Goal: Information Seeking & Learning: Learn about a topic

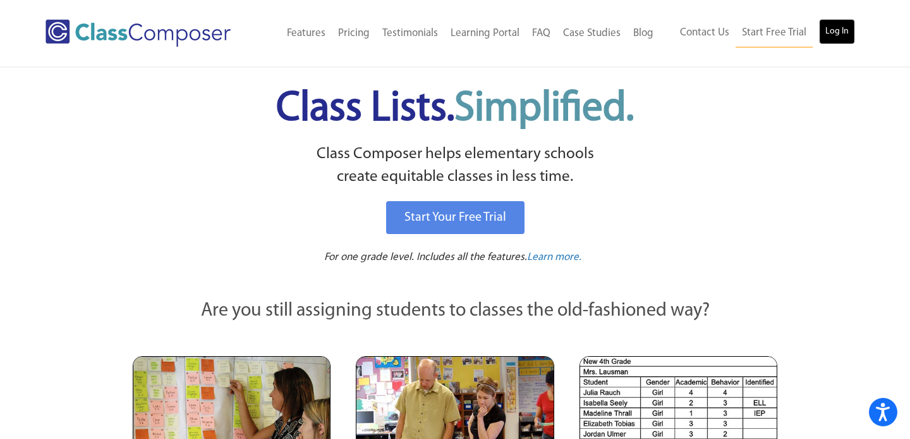
click at [838, 25] on link "Log In" at bounding box center [837, 31] width 36 height 25
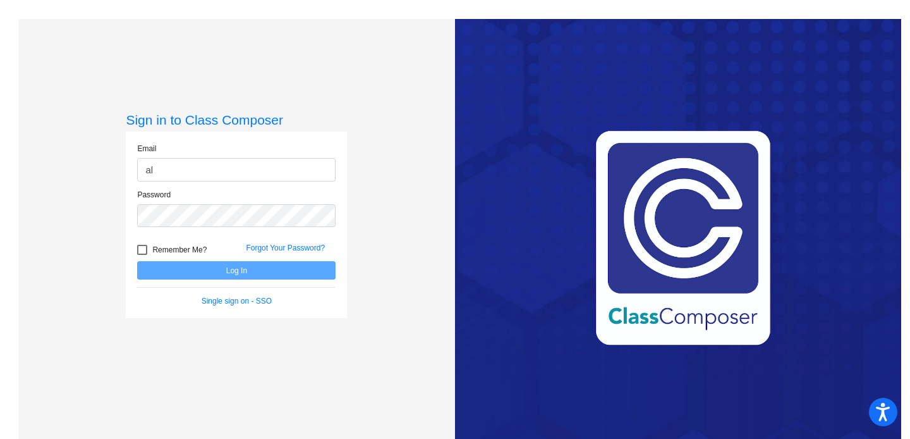
type input "[PERSON_NAME][EMAIL_ADDRESS][DOMAIN_NAME]"
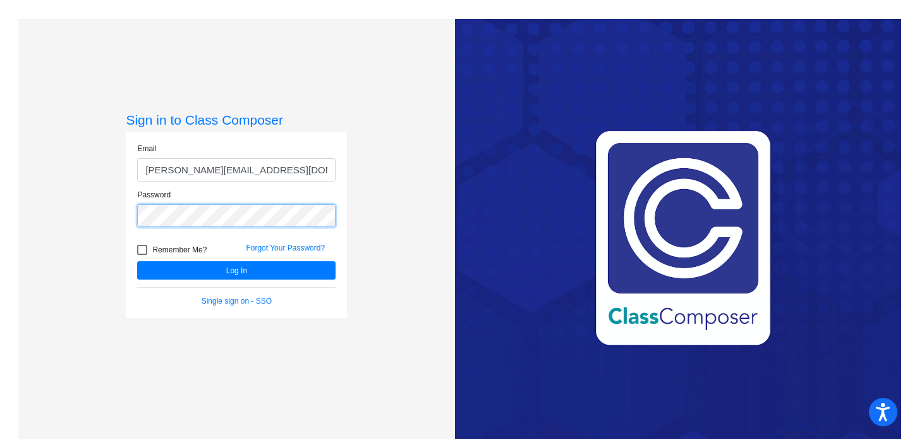
click at [137, 261] on button "Log In" at bounding box center [236, 270] width 198 height 18
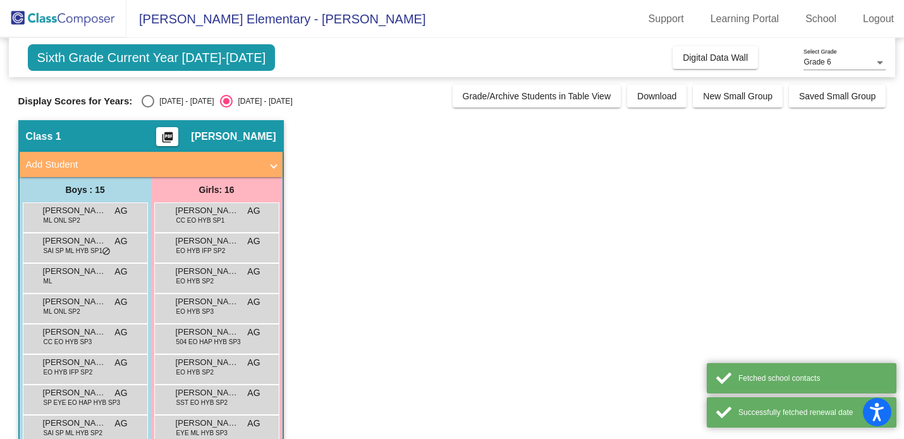
click at [169, 100] on div "[DATE] - [DATE]" at bounding box center [183, 100] width 59 height 11
click at [148, 107] on input "[DATE] - [DATE]" at bounding box center [147, 107] width 1 height 1
radio input "true"
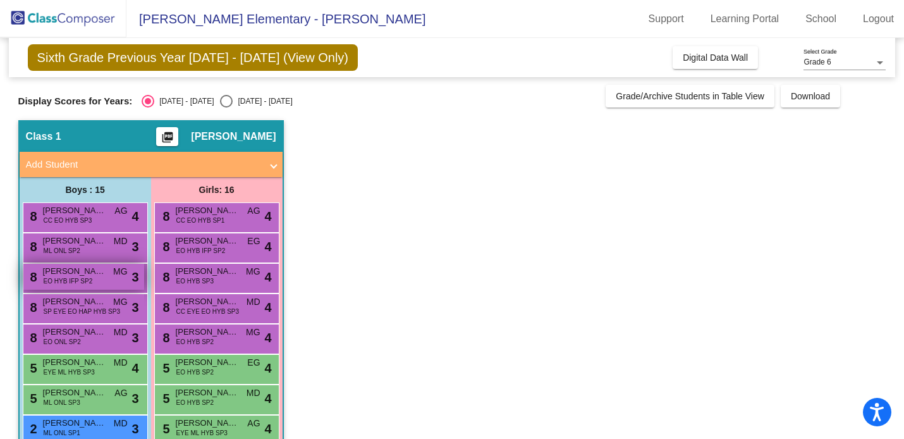
click at [101, 284] on div "8 [PERSON_NAME] EO HYB IFP SP2 MG lock do_not_disturb_alt 3" at bounding box center [83, 277] width 121 height 26
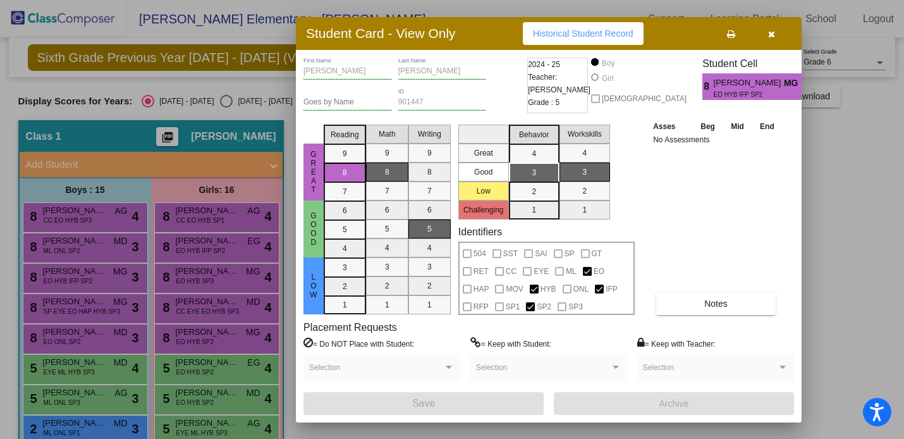
click at [774, 36] on icon "button" at bounding box center [771, 34] width 7 height 9
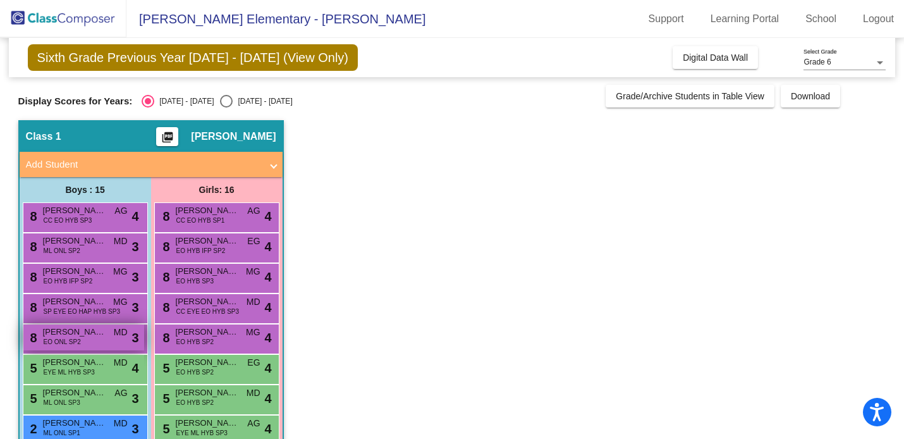
click at [97, 329] on span "Vincent Vega" at bounding box center [74, 331] width 63 height 13
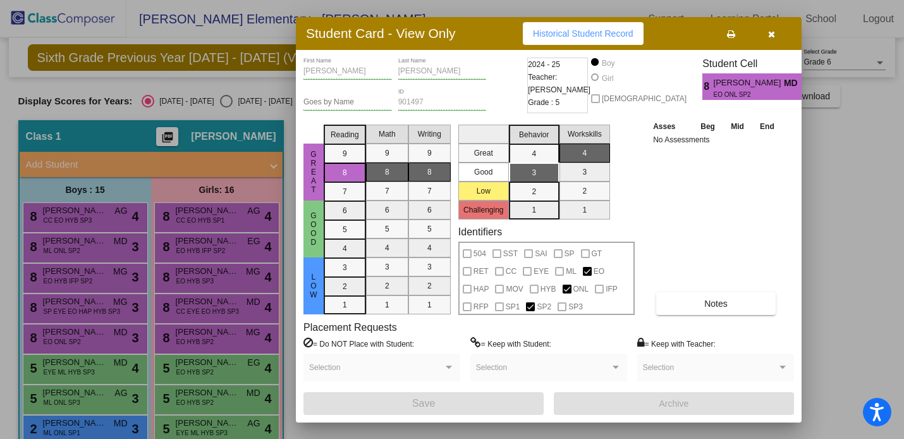
click at [773, 41] on button "button" at bounding box center [771, 33] width 40 height 23
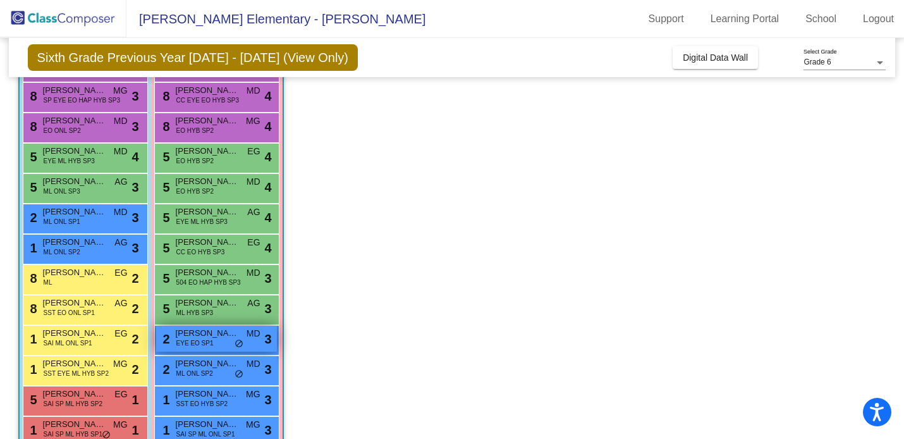
scroll to position [205, 0]
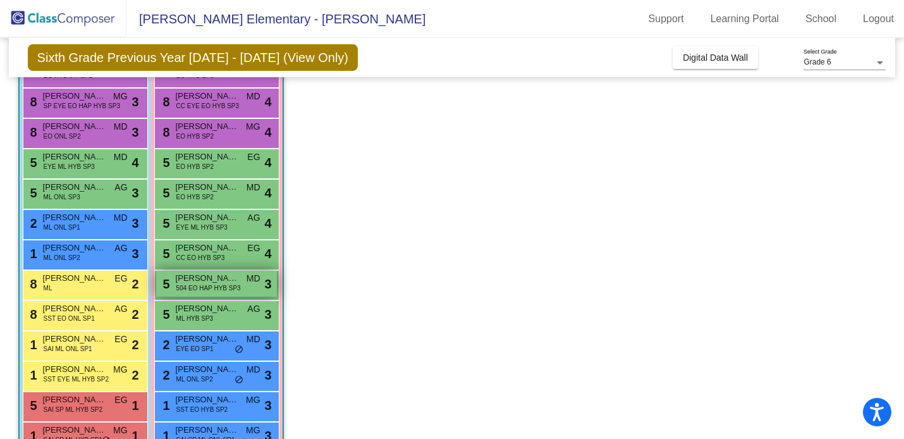
click at [208, 276] on span "Camila Llamas" at bounding box center [207, 278] width 63 height 13
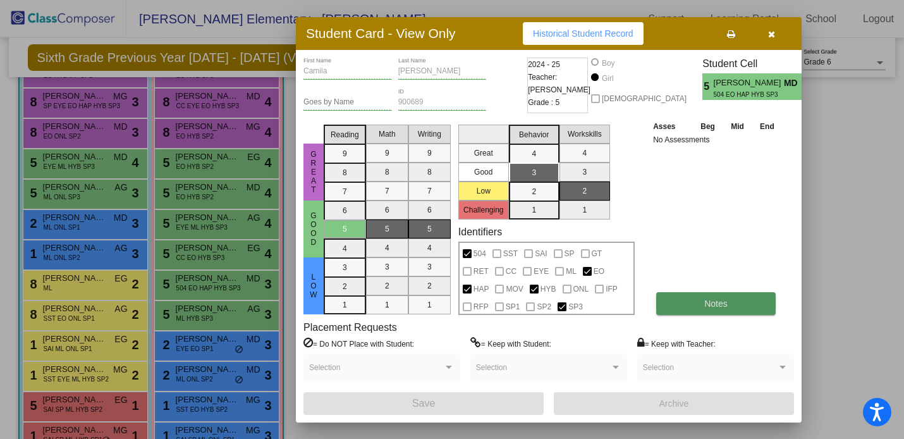
click at [679, 302] on button "Notes" at bounding box center [715, 303] width 119 height 23
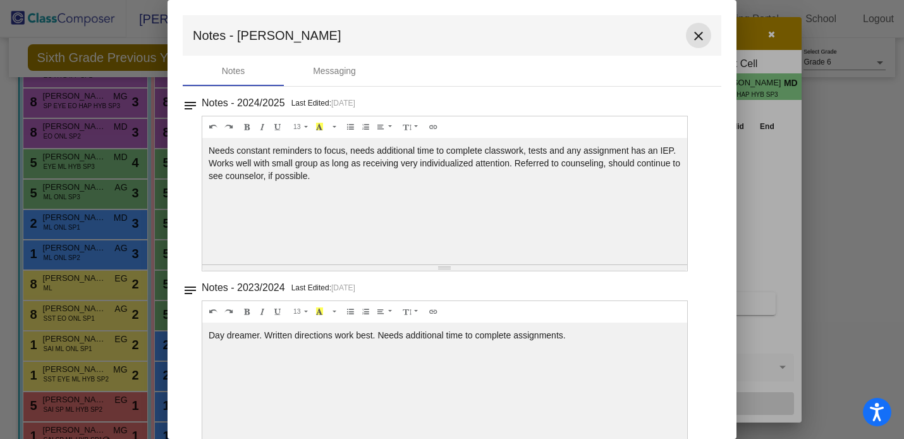
click at [691, 36] on mat-icon "close" at bounding box center [698, 35] width 15 height 15
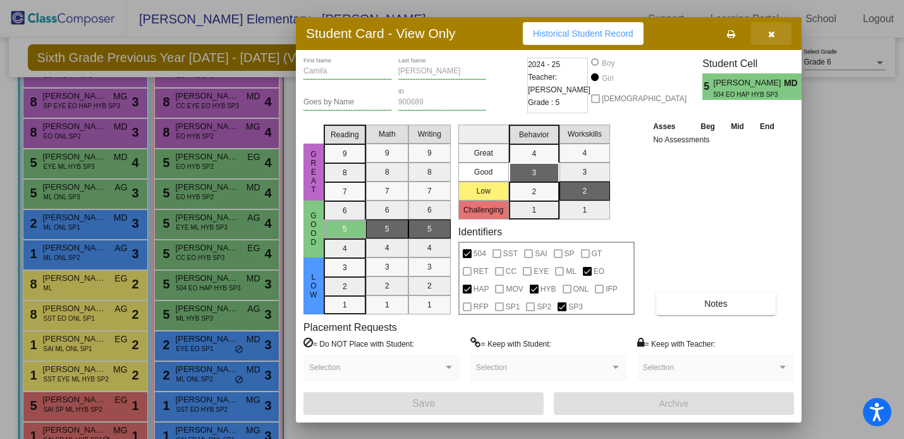
click at [772, 40] on button "button" at bounding box center [771, 33] width 40 height 23
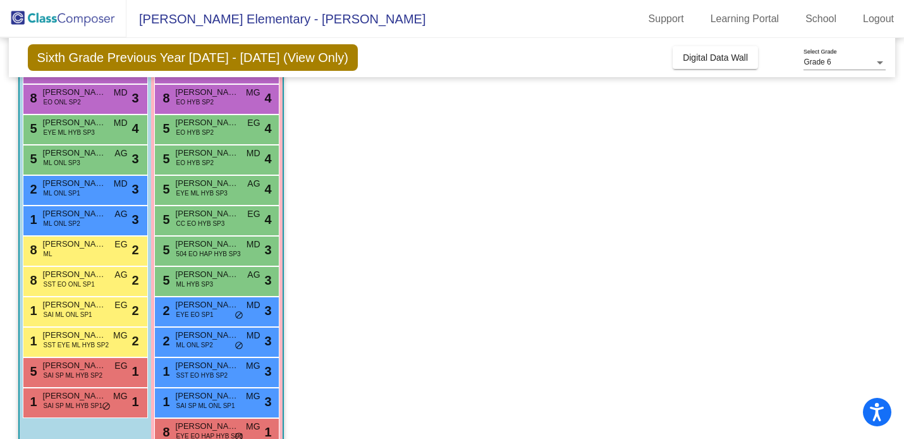
scroll to position [269, 0]
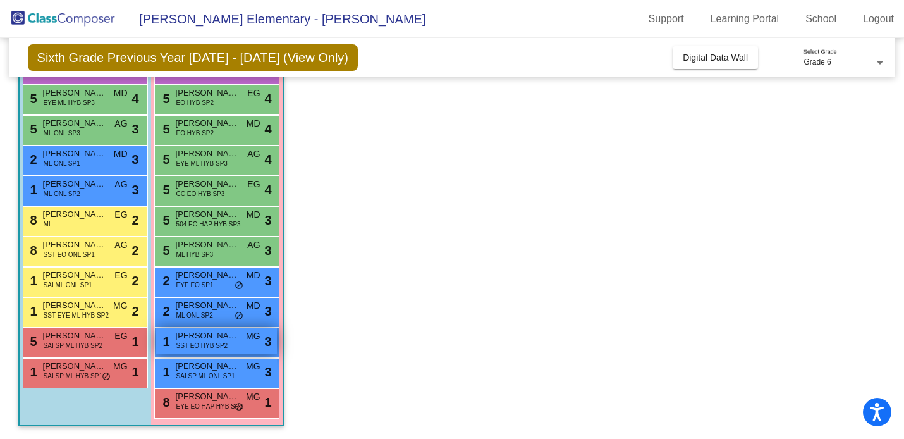
click at [205, 338] on span "Eliana Piazza" at bounding box center [207, 335] width 63 height 13
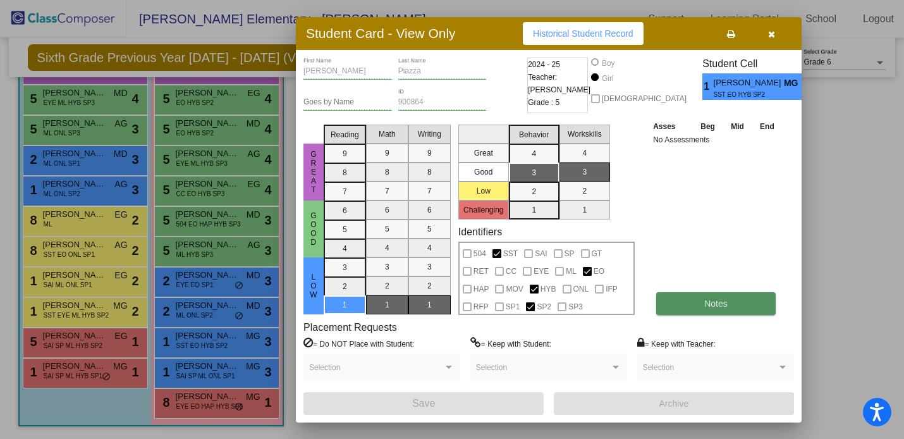
click at [680, 305] on button "Notes" at bounding box center [715, 303] width 119 height 23
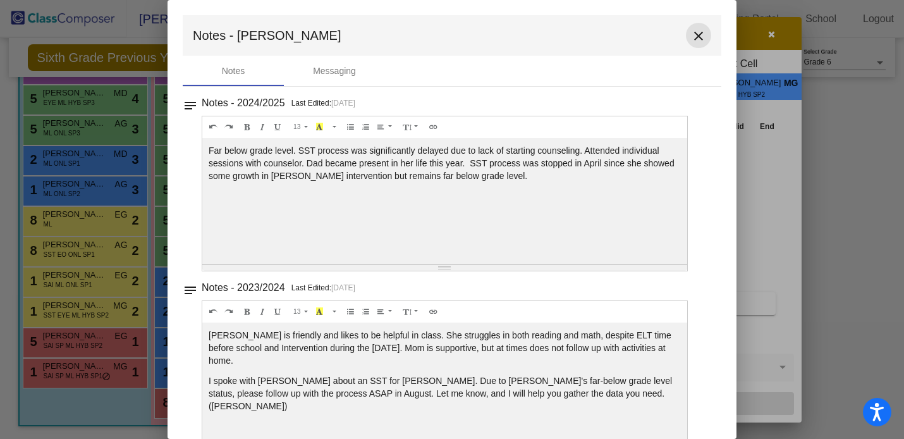
click at [697, 39] on mat-icon "close" at bounding box center [698, 35] width 15 height 15
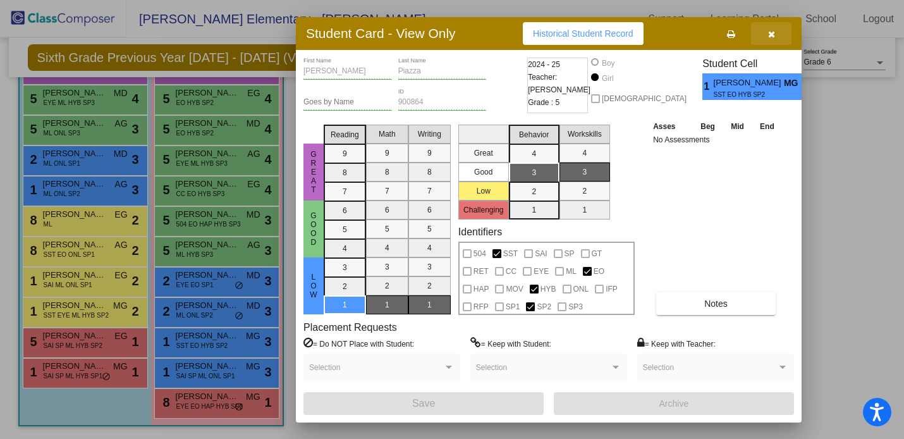
click at [773, 40] on button "button" at bounding box center [771, 33] width 40 height 23
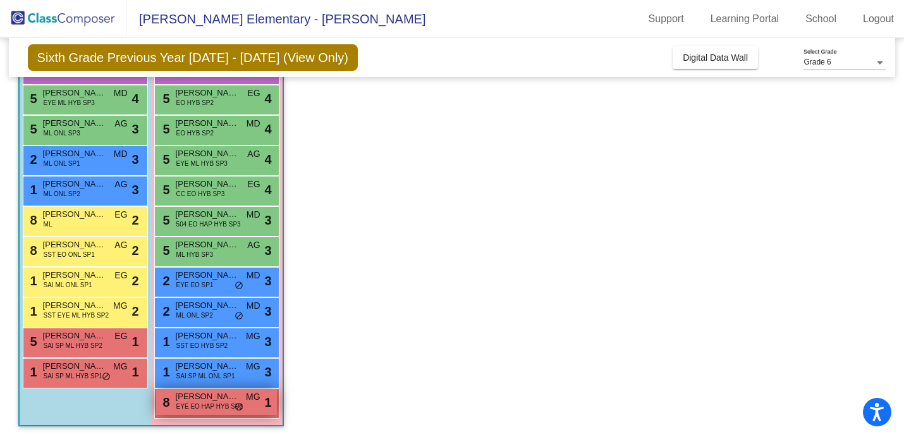
click at [215, 403] on span "EYE EO HAP HYB SP2" at bounding box center [209, 405] width 66 height 9
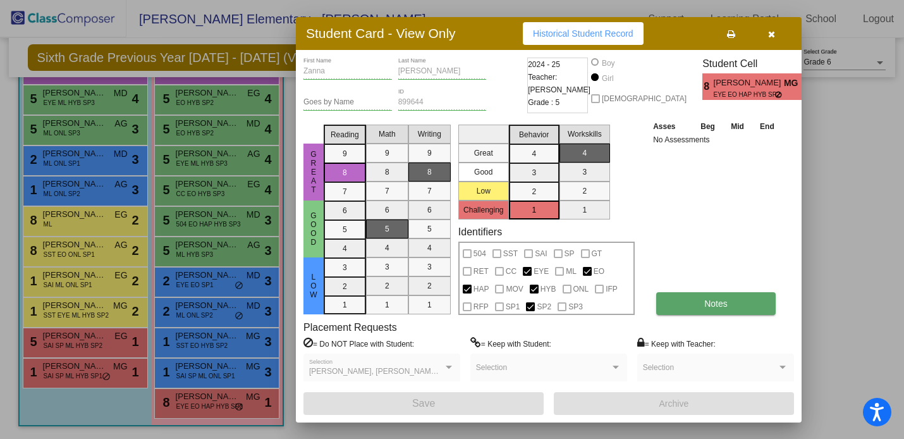
click at [664, 313] on button "Notes" at bounding box center [715, 303] width 119 height 23
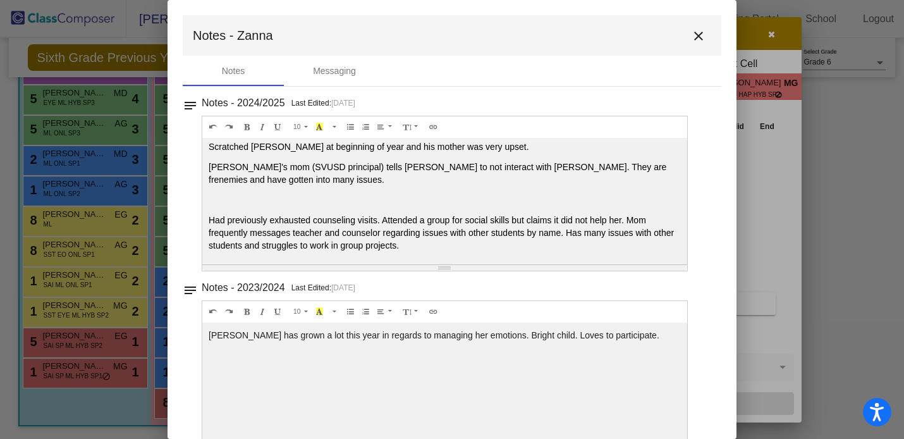
scroll to position [46, 0]
click at [696, 27] on button "close" at bounding box center [698, 35] width 25 height 25
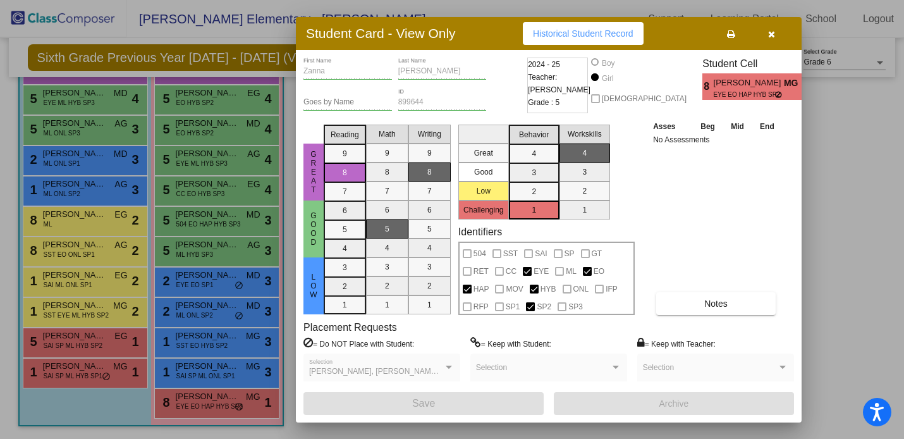
click at [768, 33] on icon "button" at bounding box center [771, 34] width 7 height 9
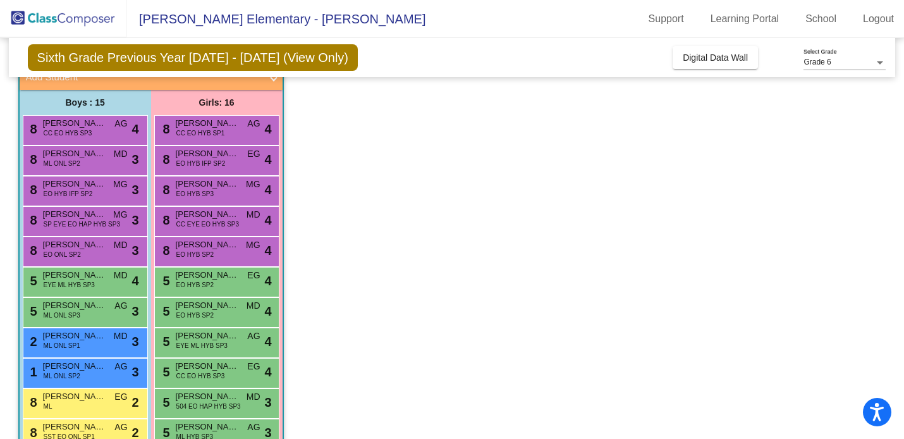
scroll to position [63, 0]
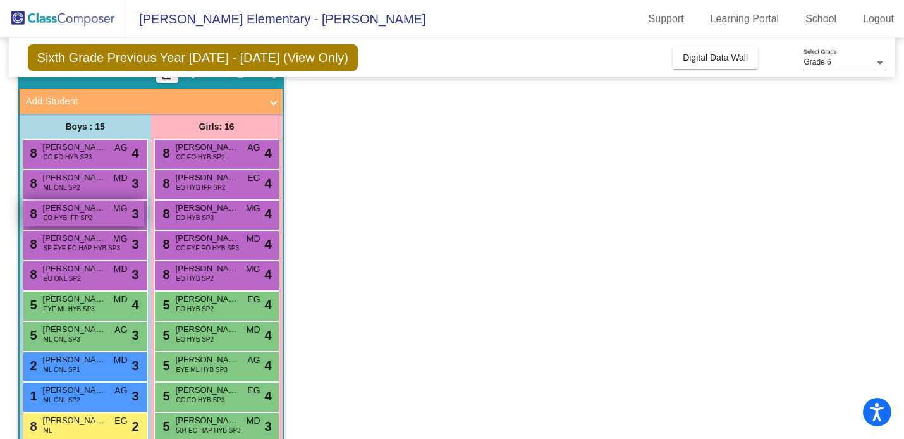
click at [109, 207] on div "8 Grayson Torres EO HYB IFP SP2 MG lock do_not_disturb_alt 3" at bounding box center [83, 213] width 121 height 26
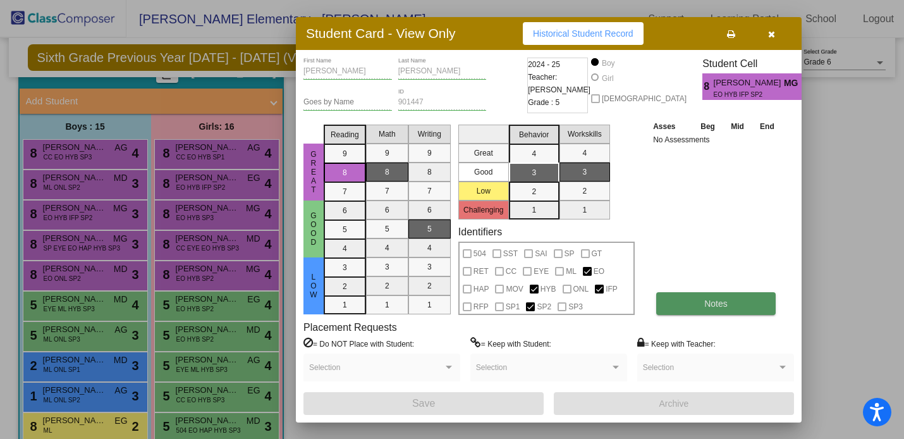
click at [673, 312] on button "Notes" at bounding box center [715, 303] width 119 height 23
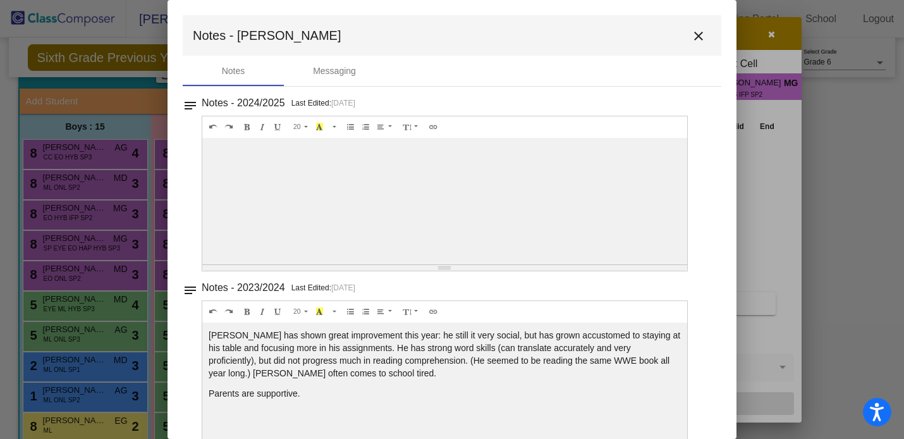
click at [703, 28] on mat-toolbar "Notes - Grayson close" at bounding box center [452, 35] width 538 height 40
click at [698, 30] on mat-icon "close" at bounding box center [698, 35] width 15 height 15
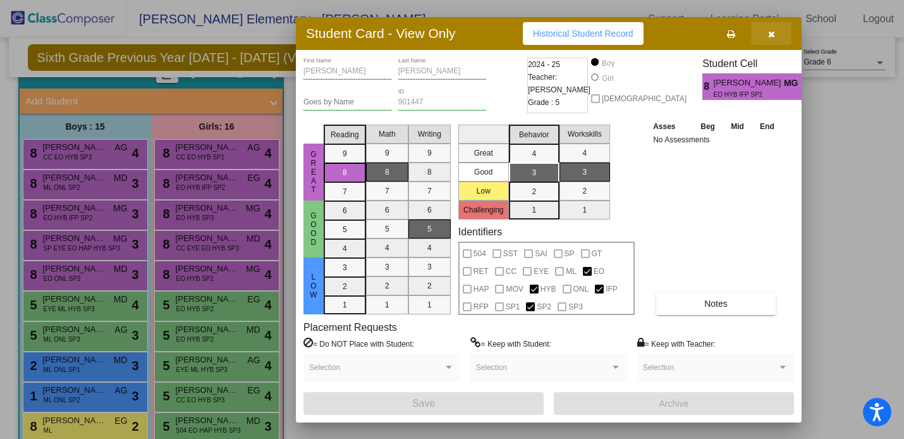
click at [763, 31] on button "button" at bounding box center [771, 33] width 40 height 23
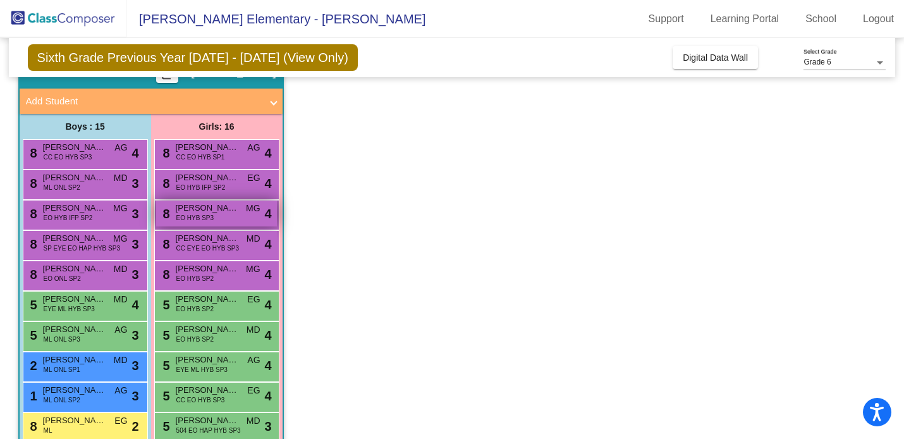
click at [205, 222] on span "EO HYB SP3" at bounding box center [194, 217] width 37 height 9
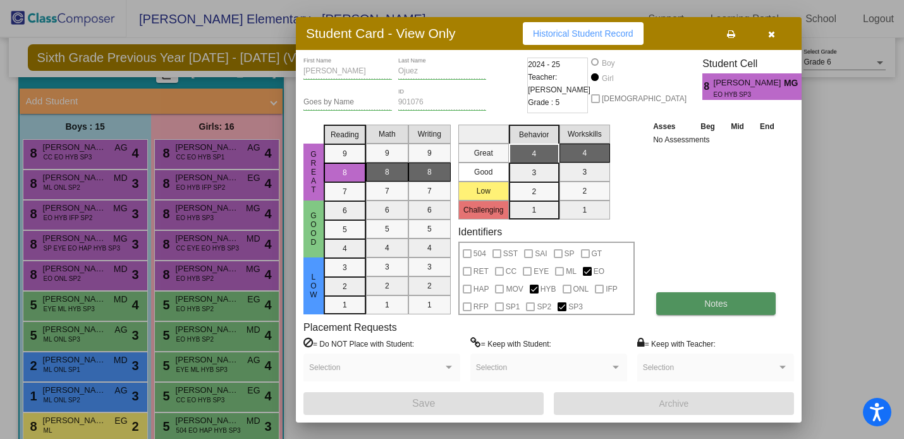
click at [696, 300] on button "Notes" at bounding box center [715, 303] width 119 height 23
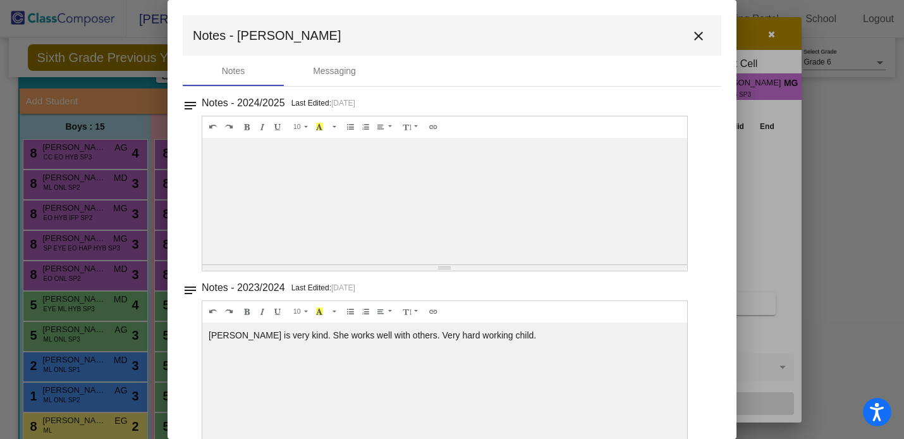
click at [698, 43] on mat-icon "close" at bounding box center [698, 35] width 15 height 15
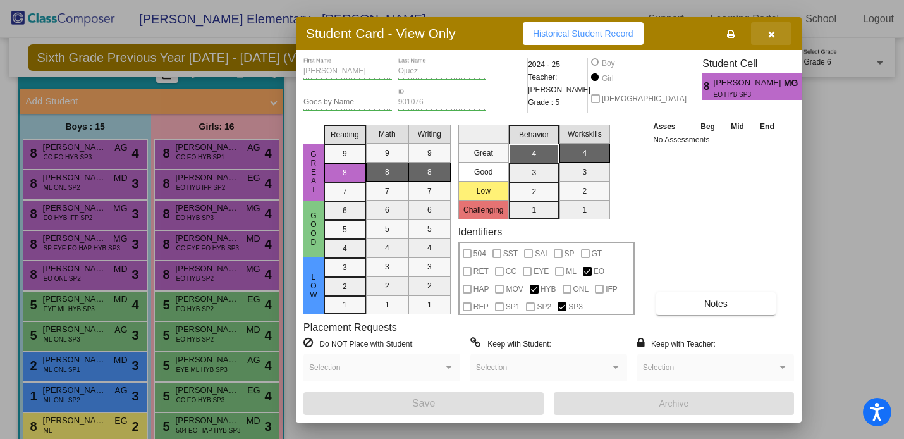
click at [763, 38] on button "button" at bounding box center [771, 33] width 40 height 23
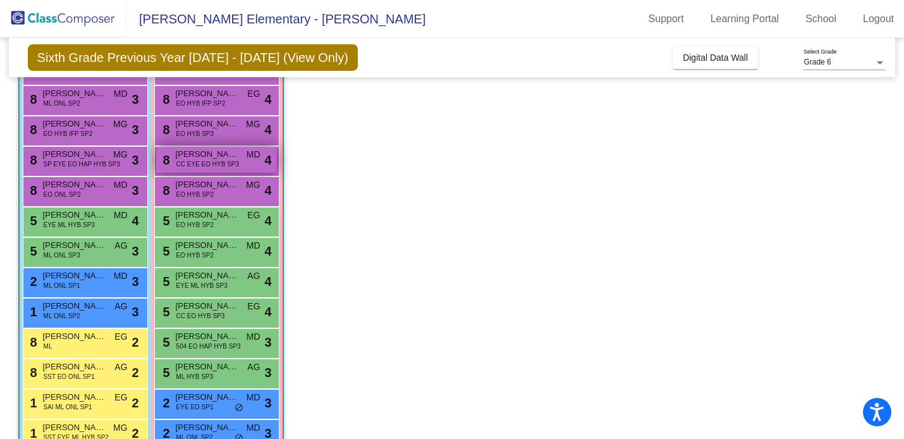
scroll to position [154, 0]
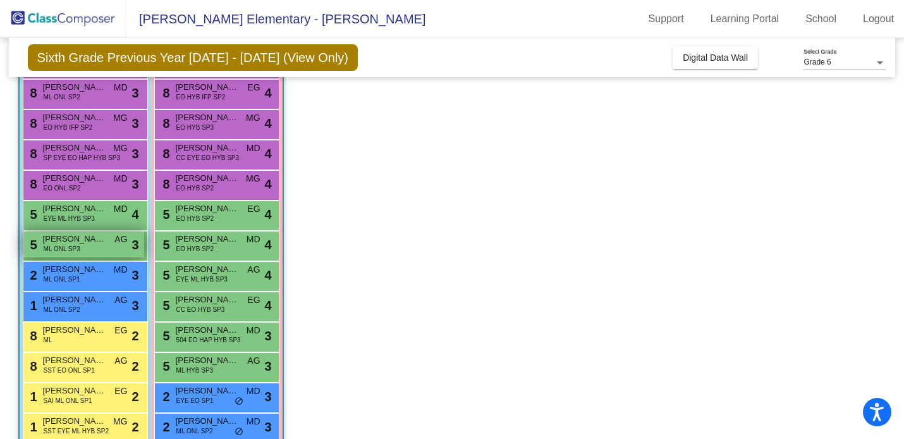
click at [90, 243] on span "Jonathan Ramirez" at bounding box center [74, 239] width 63 height 13
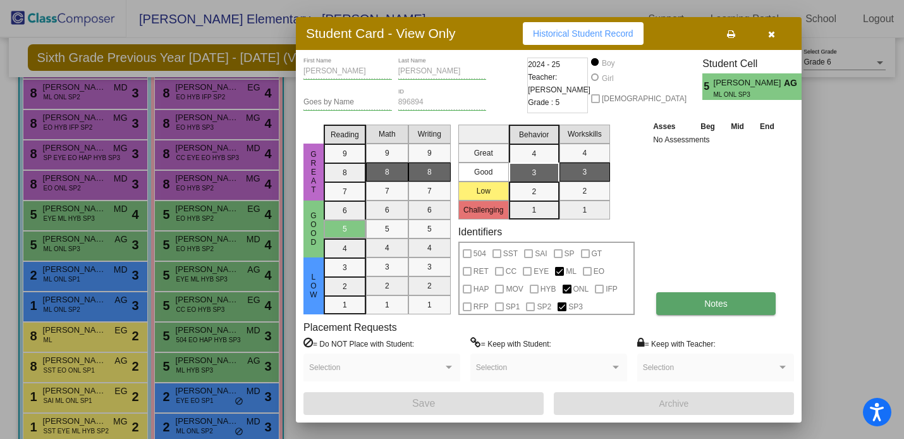
click at [693, 295] on button "Notes" at bounding box center [715, 303] width 119 height 23
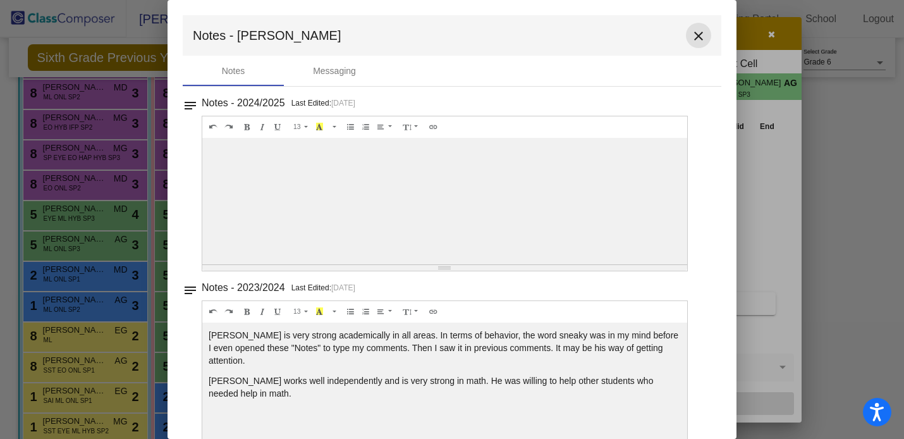
click at [686, 43] on button "close" at bounding box center [698, 35] width 25 height 25
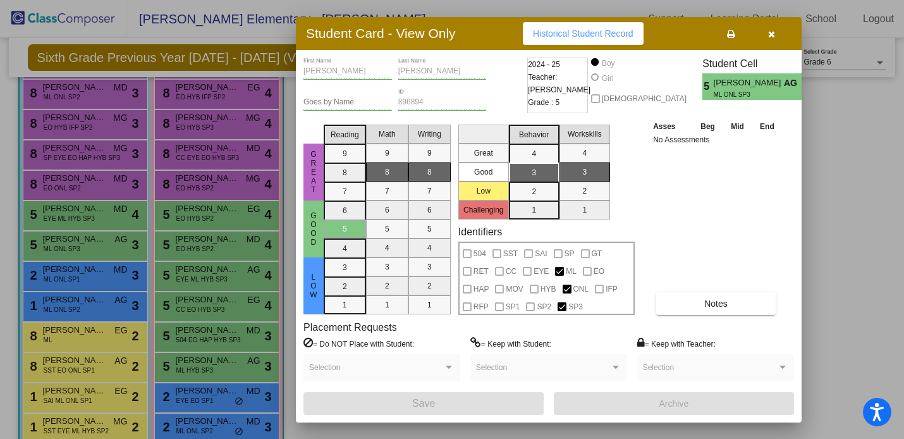
click at [779, 33] on button "button" at bounding box center [771, 33] width 40 height 23
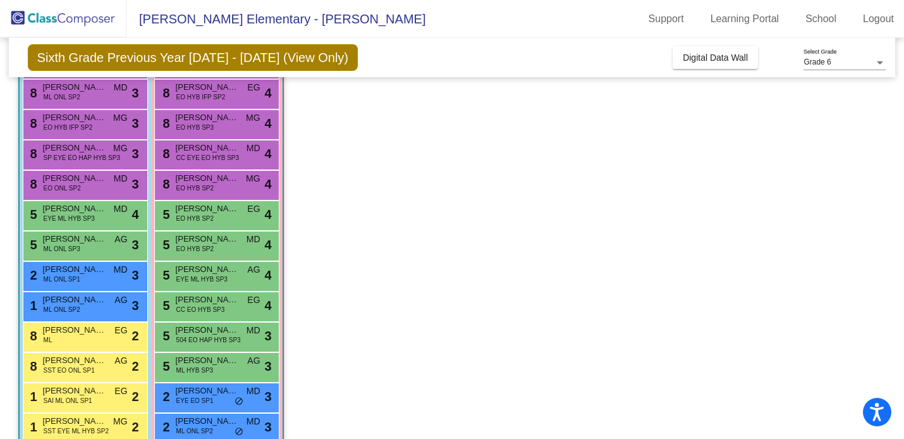
click at [217, 289] on div "5 Emmaly Pacheco-Salgado EYE ML HYB SP3 AG lock do_not_disturb_alt 4" at bounding box center [216, 276] width 125 height 30
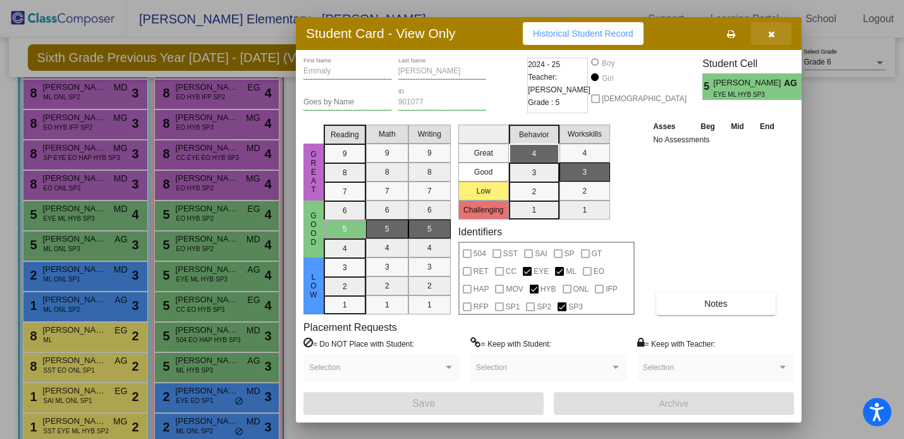
click at [768, 39] on button "button" at bounding box center [771, 33] width 40 height 23
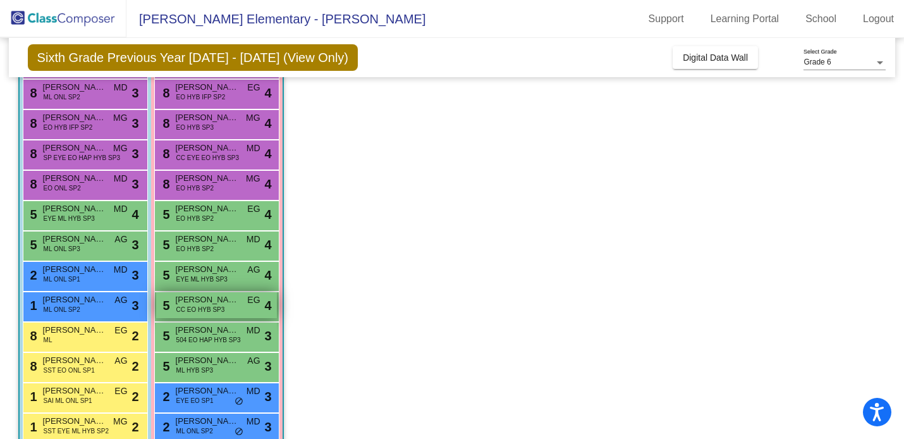
click at [236, 301] on span "Melody Moran" at bounding box center [207, 299] width 63 height 13
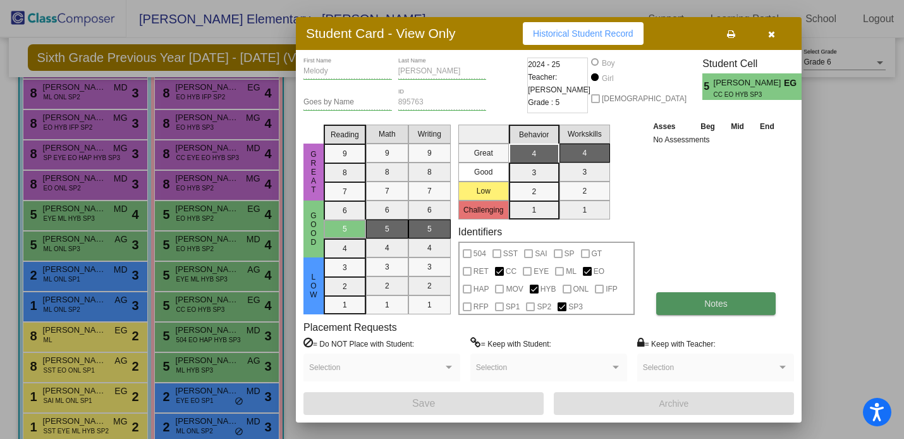
click at [683, 301] on button "Notes" at bounding box center [715, 303] width 119 height 23
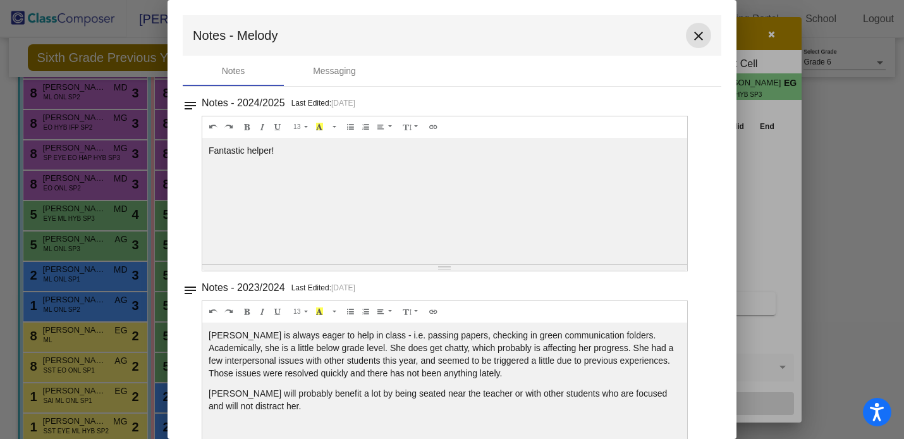
click at [698, 34] on mat-icon "close" at bounding box center [698, 35] width 15 height 15
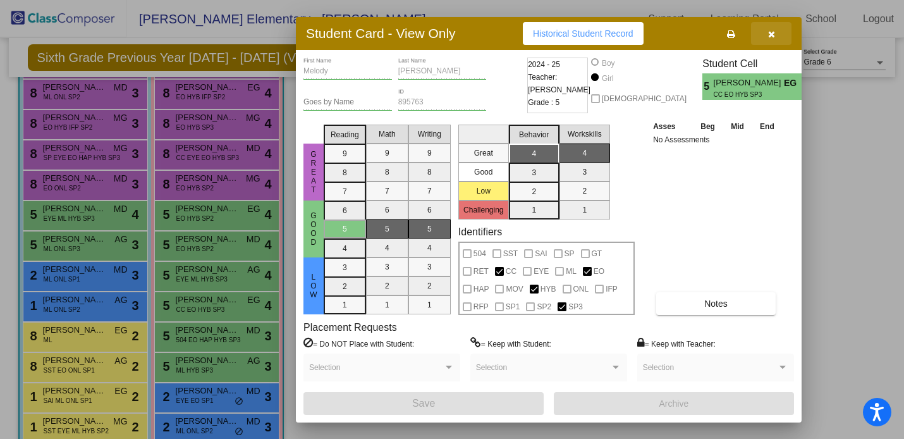
click at [770, 31] on icon "button" at bounding box center [771, 34] width 7 height 9
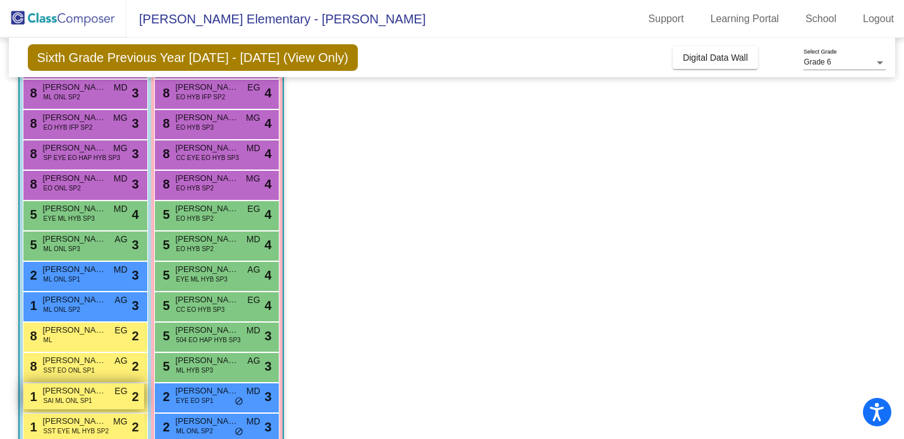
click at [75, 399] on span "SAI ML ONL SP1" at bounding box center [68, 400] width 49 height 9
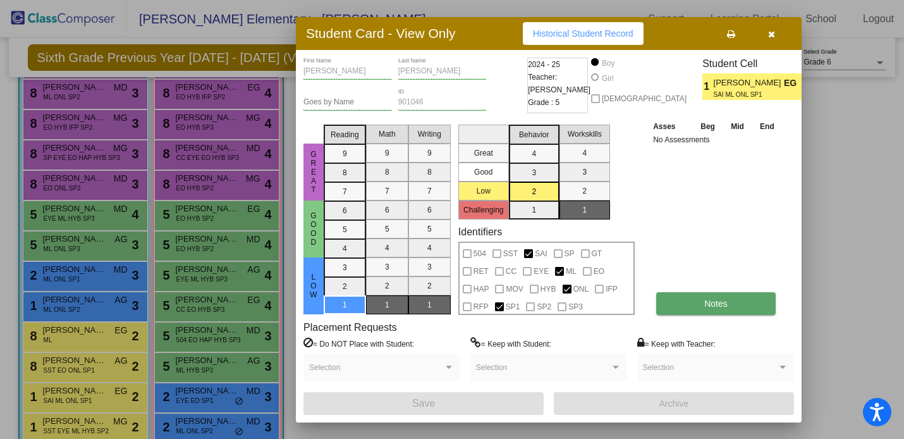
click at [684, 300] on button "Notes" at bounding box center [715, 303] width 119 height 23
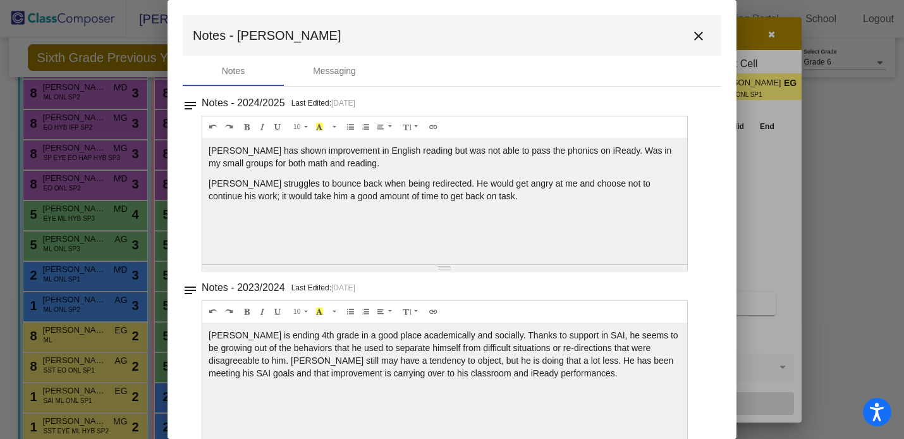
click at [693, 30] on mat-icon "close" at bounding box center [698, 35] width 15 height 15
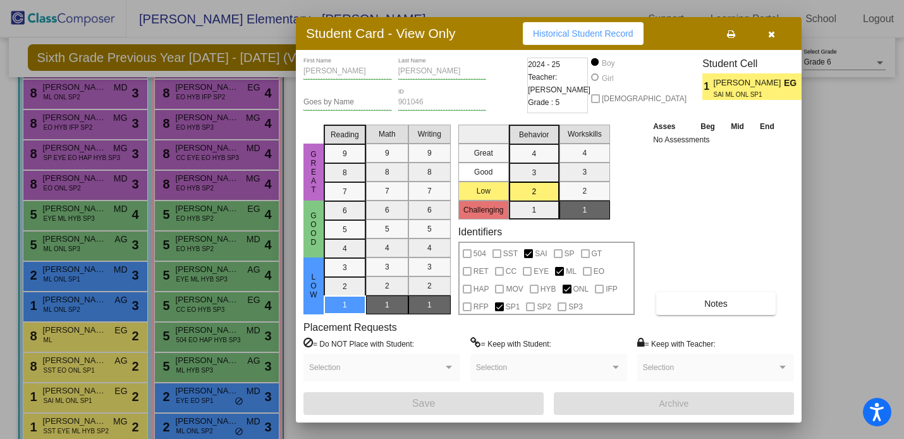
click at [770, 32] on icon "button" at bounding box center [771, 34] width 7 height 9
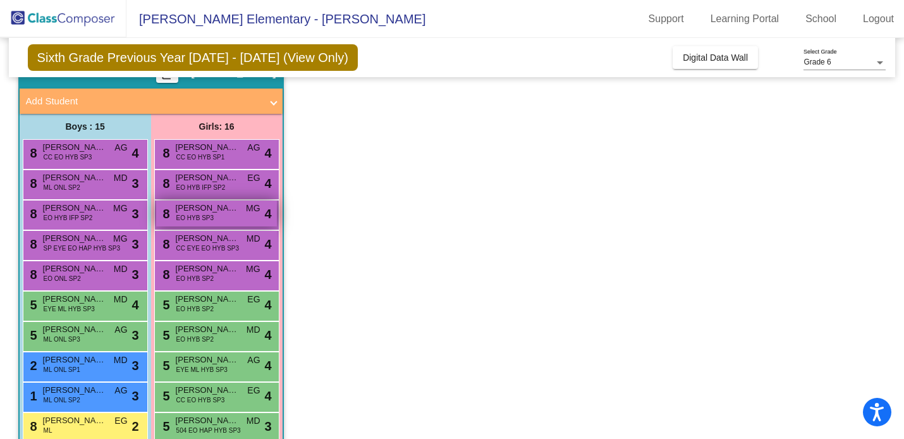
scroll to position [44, 0]
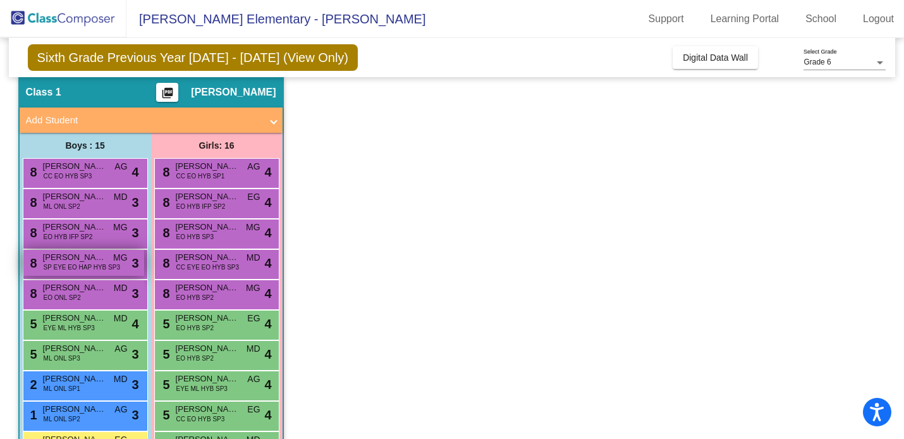
click at [91, 265] on span "SP EYE EO HAP HYB SP3" at bounding box center [82, 266] width 76 height 9
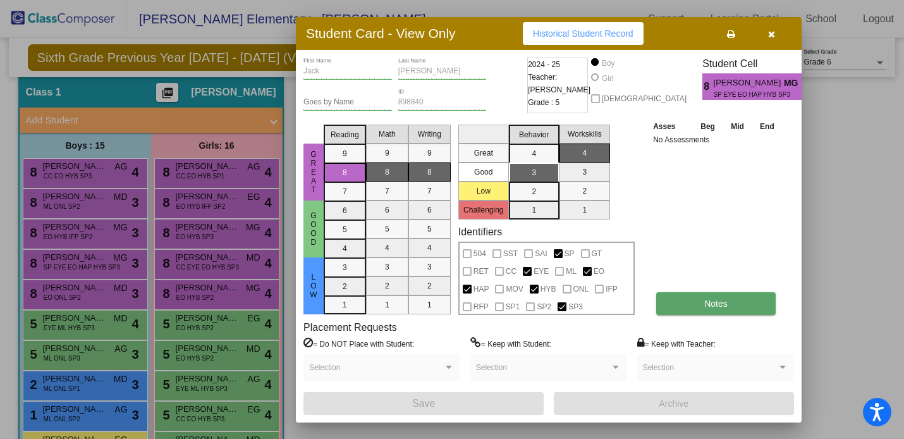
click at [686, 314] on button "Notes" at bounding box center [715, 303] width 119 height 23
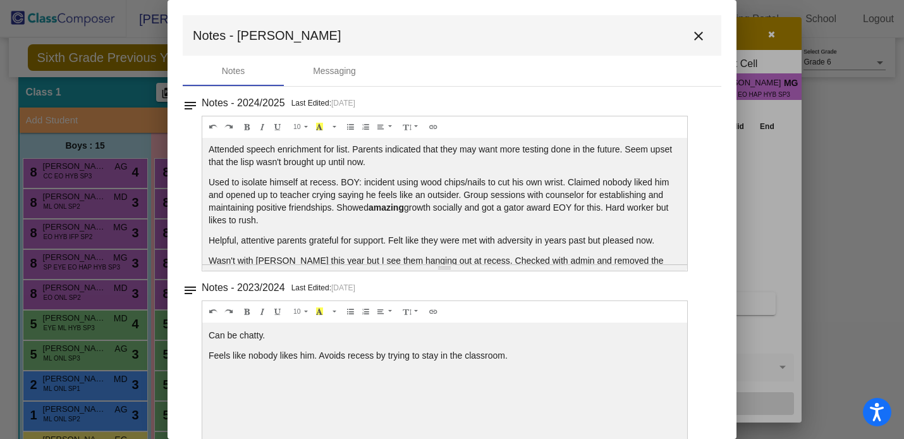
scroll to position [0, 0]
click at [698, 43] on mat-icon "close" at bounding box center [698, 35] width 15 height 15
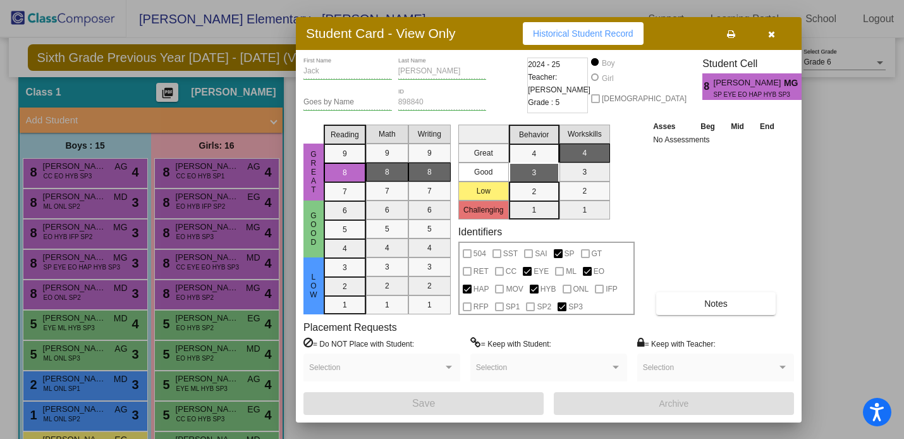
click at [774, 30] on icon "button" at bounding box center [771, 34] width 7 height 9
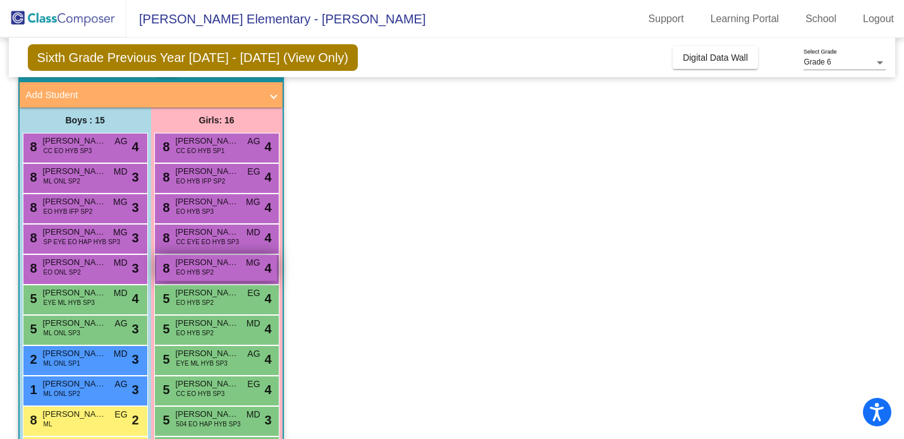
scroll to position [72, 0]
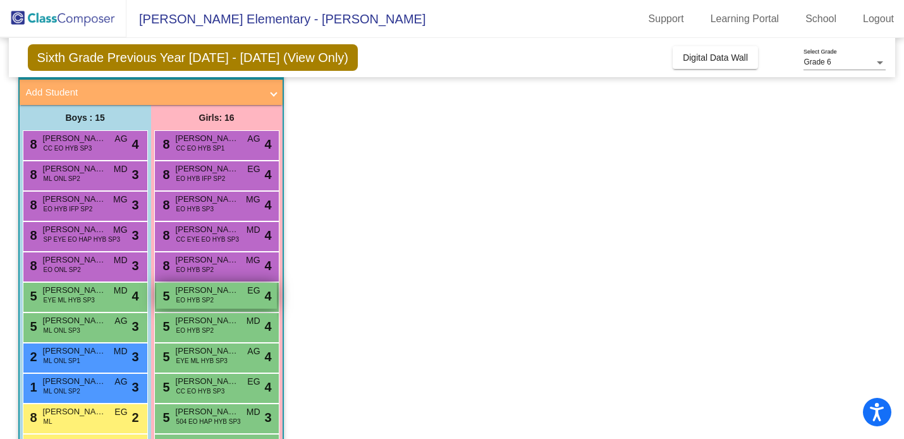
click at [217, 295] on span "Amelia Rocha Morrison" at bounding box center [207, 290] width 63 height 13
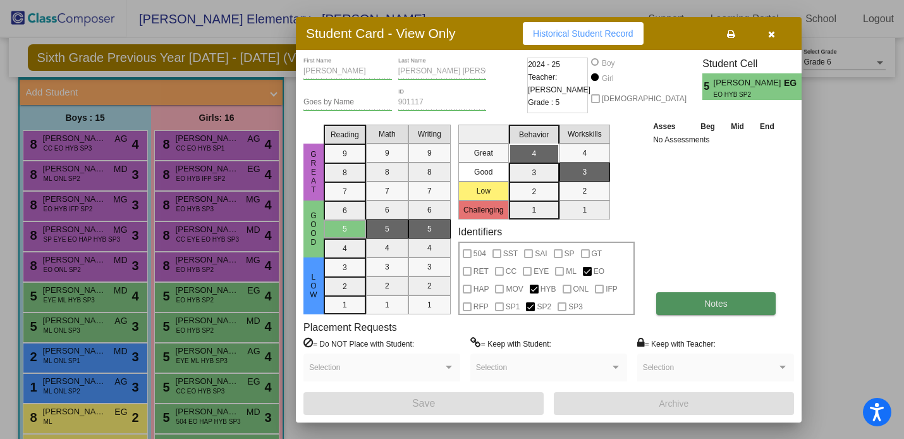
click at [662, 304] on button "Notes" at bounding box center [715, 303] width 119 height 23
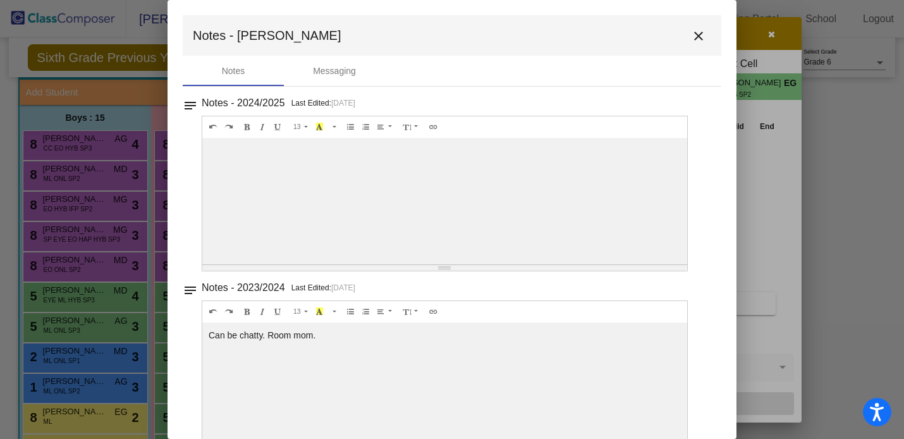
click at [699, 150] on div "Notes - 2024/2025 Last Edited: 8/13/25 13 8 9 10 11 12 14 18 24 36 Background C…" at bounding box center [457, 182] width 511 height 177
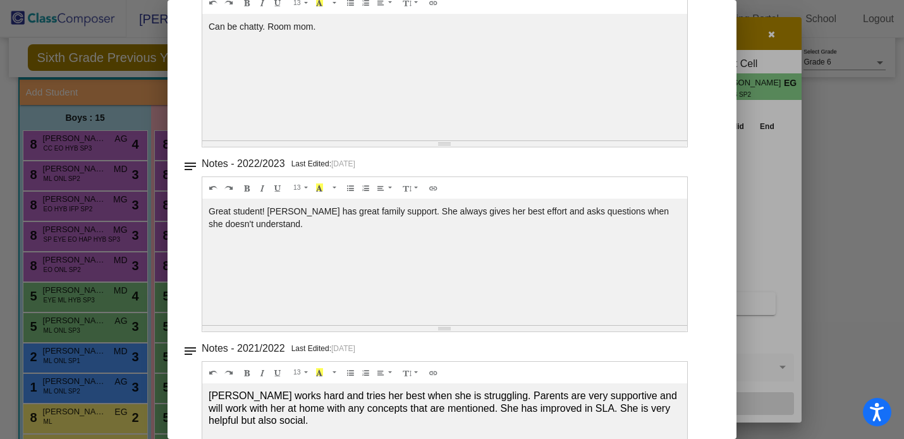
scroll to position [0, 0]
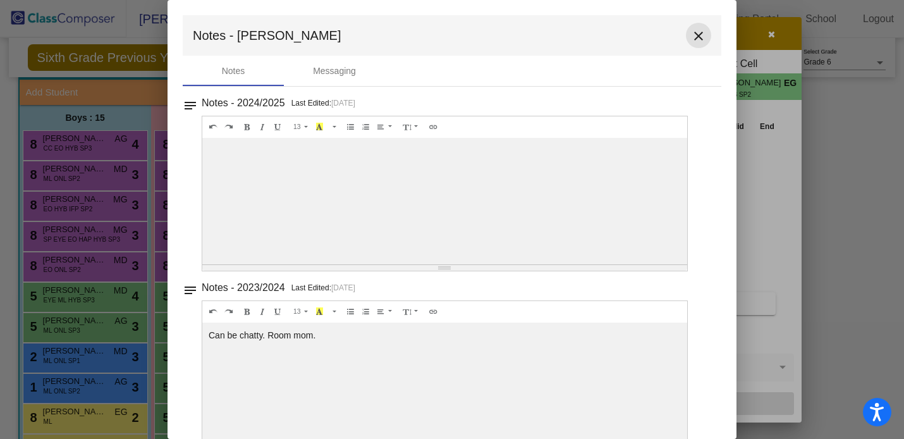
click at [691, 42] on mat-icon "close" at bounding box center [698, 35] width 15 height 15
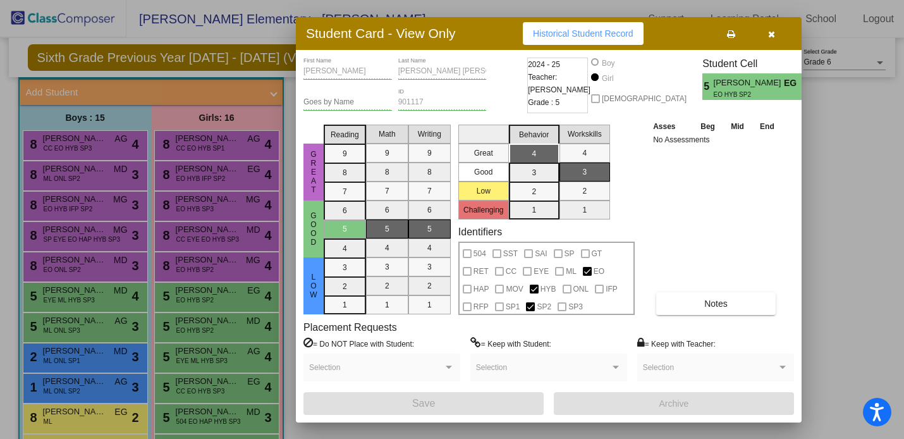
click at [774, 38] on button "button" at bounding box center [771, 33] width 40 height 23
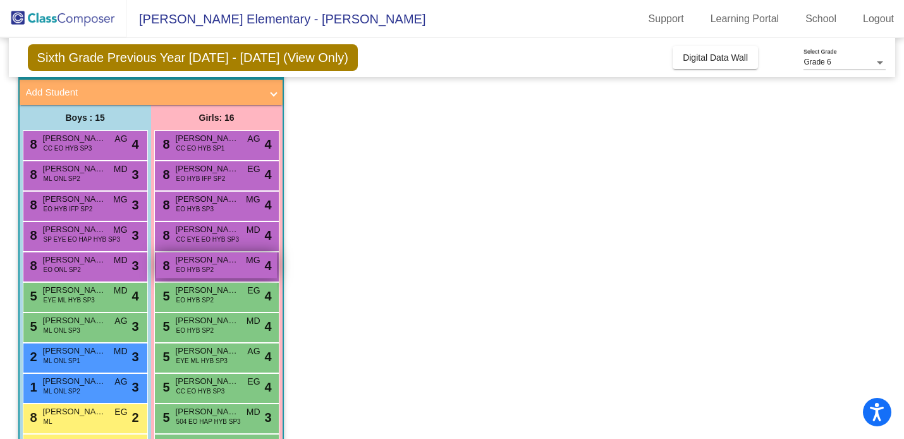
click at [210, 269] on span "EO HYB SP2" at bounding box center [194, 269] width 37 height 9
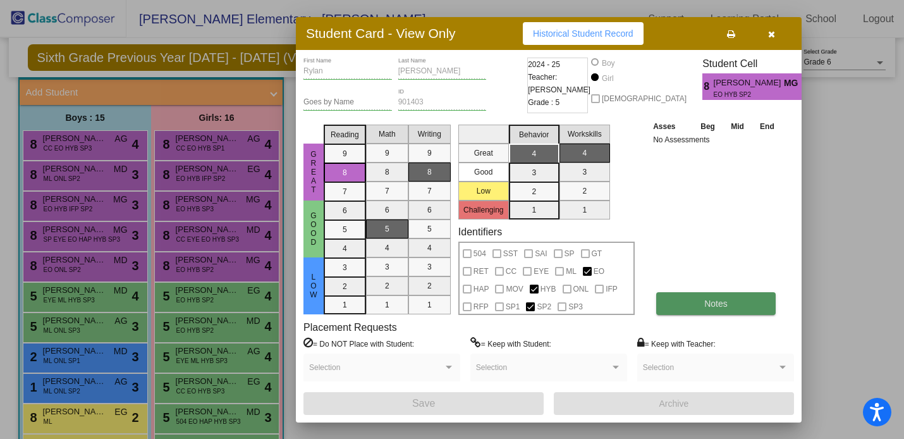
click at [667, 293] on button "Notes" at bounding box center [715, 303] width 119 height 23
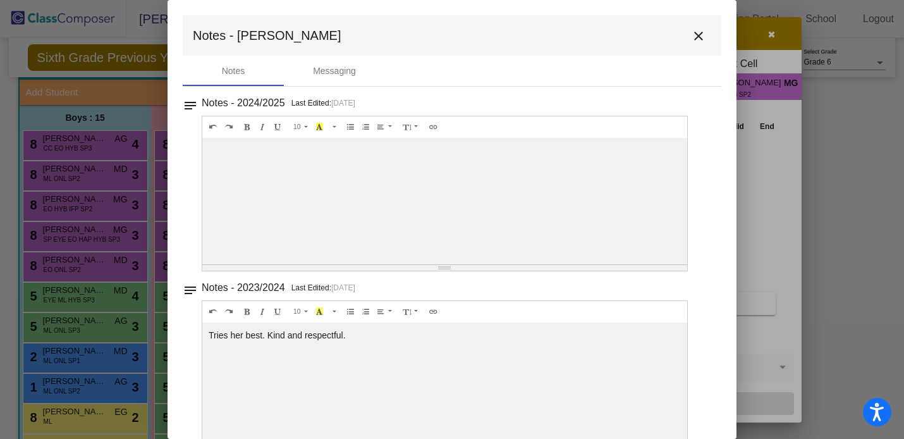
click at [701, 40] on button "close" at bounding box center [698, 35] width 25 height 25
